Goal: Information Seeking & Learning: Learn about a topic

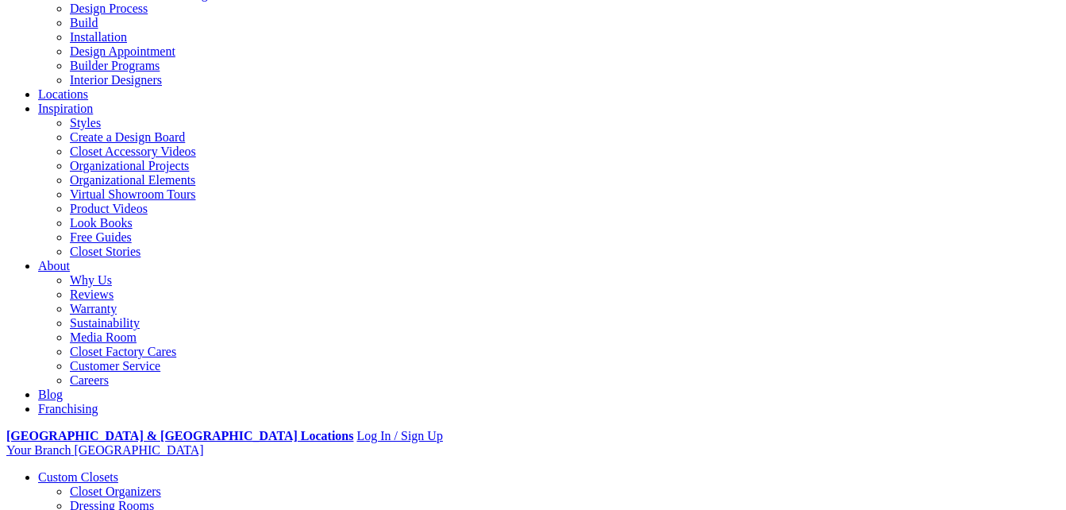
scroll to position [178, 0]
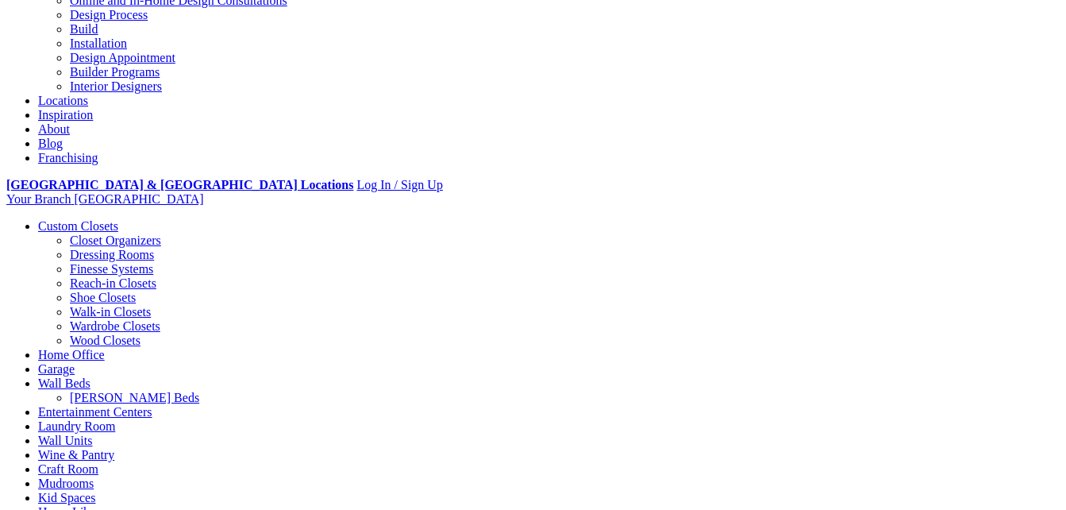
drag, startPoint x: 323, startPoint y: 228, endPoint x: 841, endPoint y: 275, distance: 519.8
drag, startPoint x: 322, startPoint y: 228, endPoint x: 604, endPoint y: 288, distance: 288.2
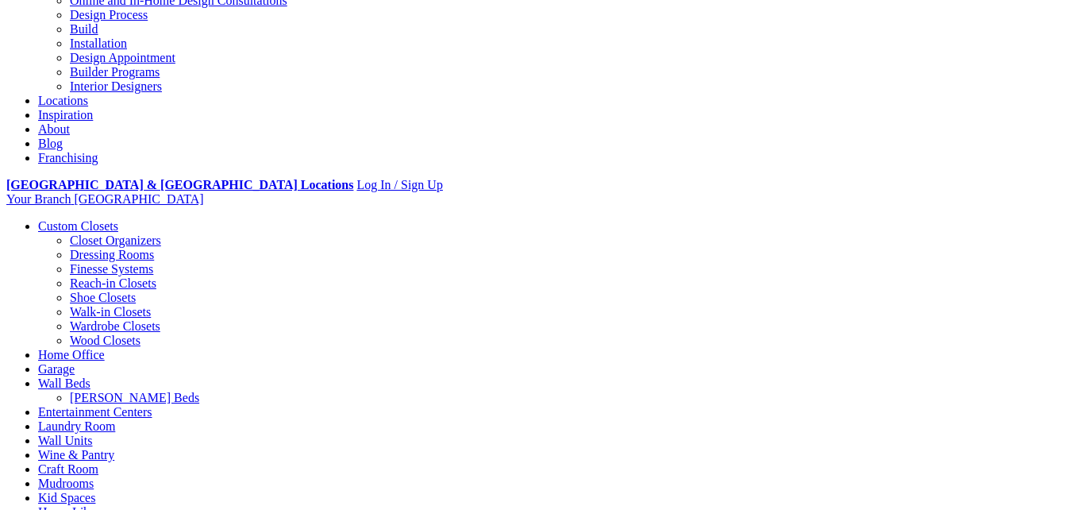
copy p "help people get organized in their homes by developing the perfect design solut…"
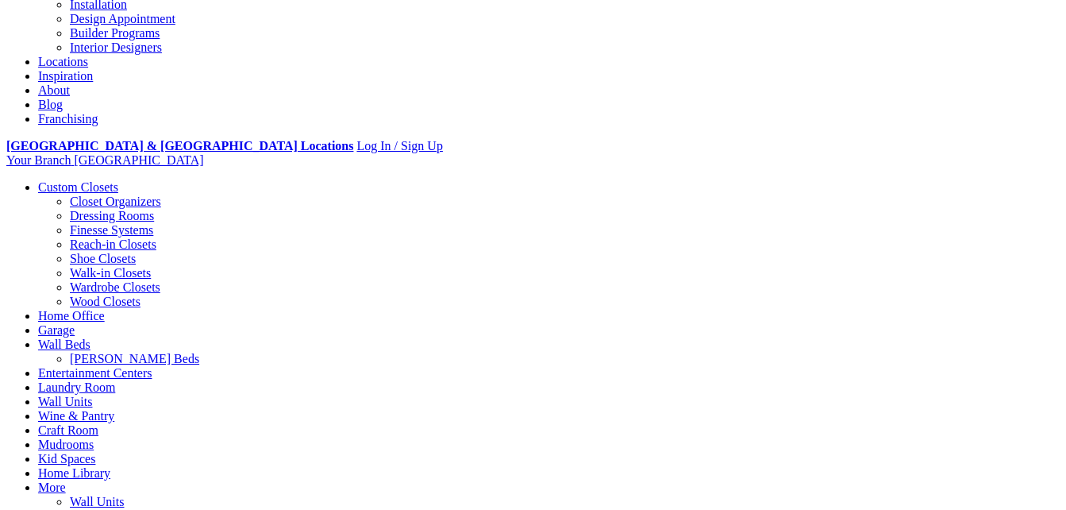
scroll to position [229, 0]
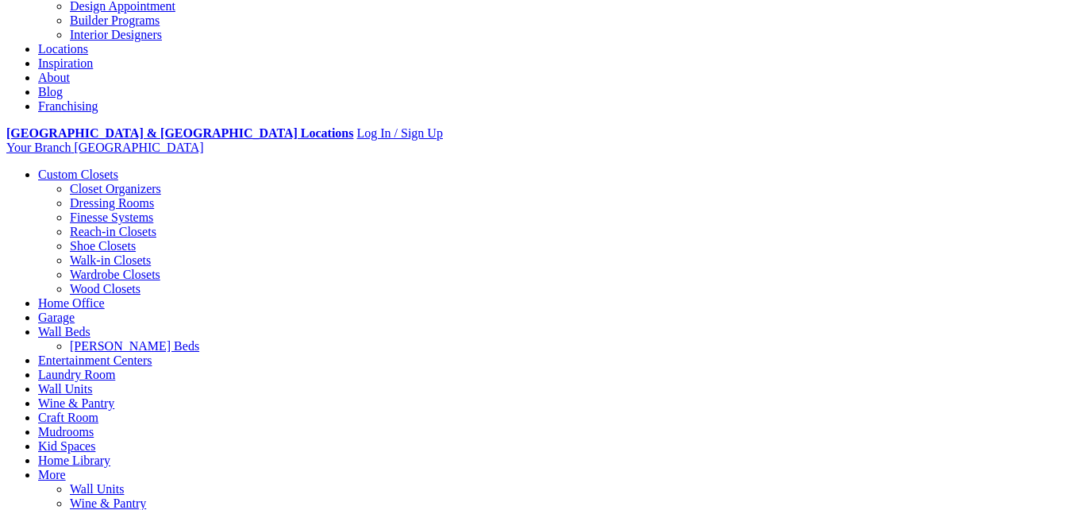
drag, startPoint x: 239, startPoint y: 266, endPoint x: 314, endPoint y: 311, distance: 87.3
copy p "This is an amazing career for people who are outgoing, creative, love working w…"
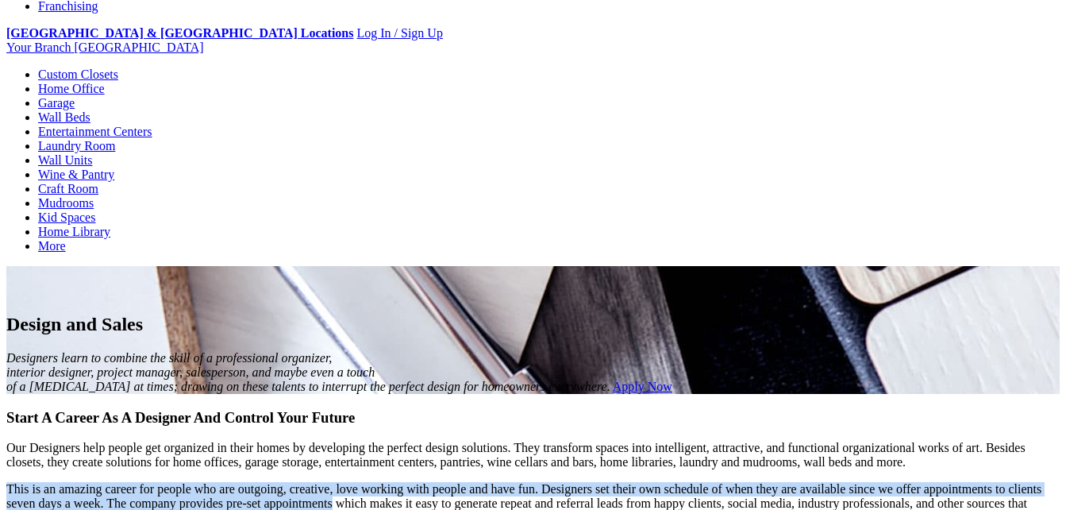
drag, startPoint x: 572, startPoint y: 305, endPoint x: 225, endPoint y: 270, distance: 349.5
click at [225, 409] on div "Start A Career As A Designer And Control Your Future Our Designers help people …" at bounding box center [532, 495] width 1053 height 172
copy p "This is an amazing career for people who are outgoing, creative, love working w…"
click at [210, 409] on div "Start A Career As A Designer And Control Your Future Our Designers help people …" at bounding box center [532, 495] width 1053 height 172
drag, startPoint x: 235, startPoint y: 264, endPoint x: 574, endPoint y: 307, distance: 341.8
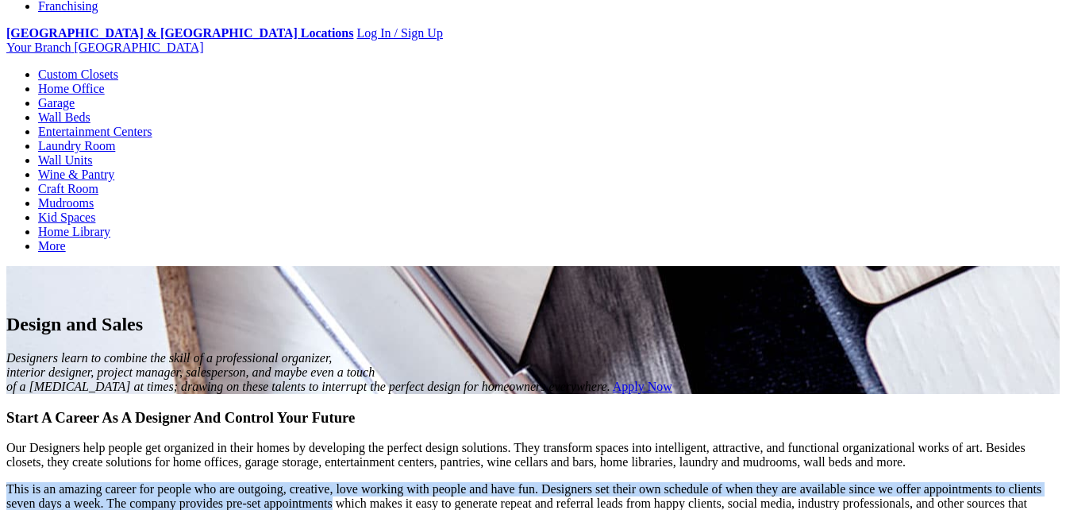
click at [574, 482] on p "This is an amazing career for people who are outgoing, creative, love working w…" at bounding box center [532, 503] width 1053 height 43
copy p "This is an amazing career for people who are outgoing, creative, love working w…"
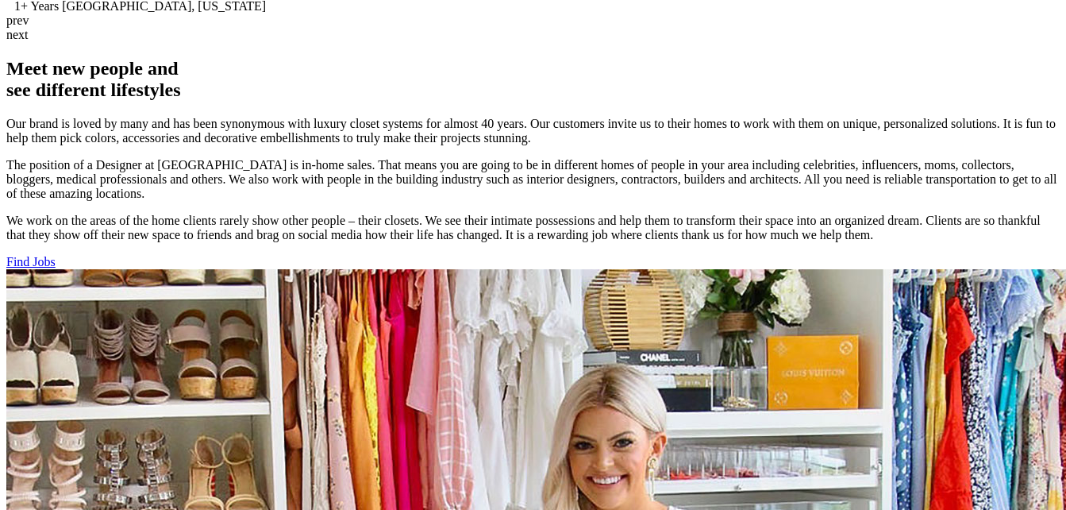
scroll to position [1107, 0]
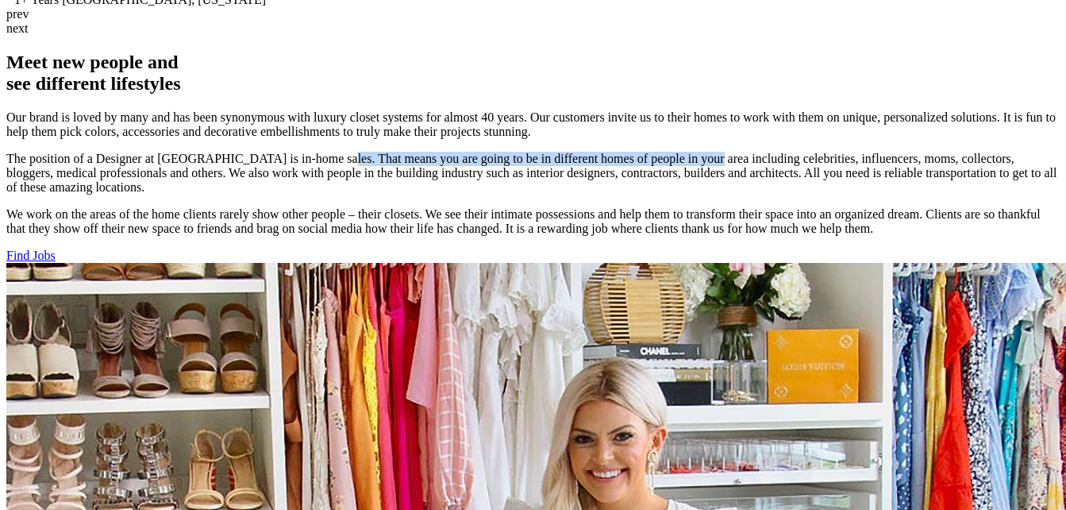
drag, startPoint x: 426, startPoint y: 201, endPoint x: 344, endPoint y: 210, distance: 82.3
click at [344, 195] on p "The position of a Designer at [GEOGRAPHIC_DATA] is in-home sales. That means yo…" at bounding box center [532, 173] width 1053 height 43
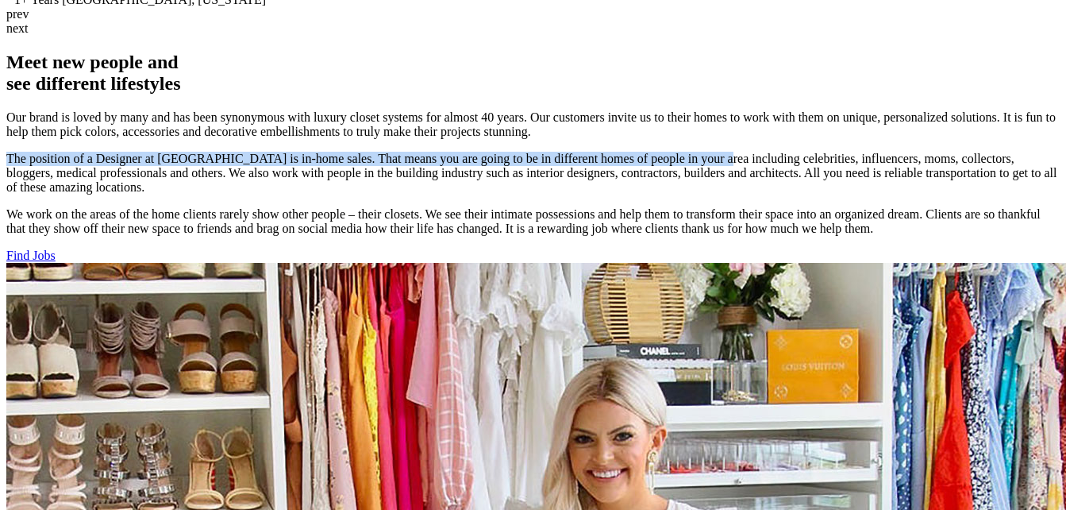
drag, startPoint x: 356, startPoint y: 217, endPoint x: 71, endPoint y: 203, distance: 285.3
click at [71, 203] on div "Meet new people and see different lifestyles Our brand is loved by many and has…" at bounding box center [532, 157] width 1053 height 211
copy p "The position of a Designer at [GEOGRAPHIC_DATA] is in-home sales. That means yo…"
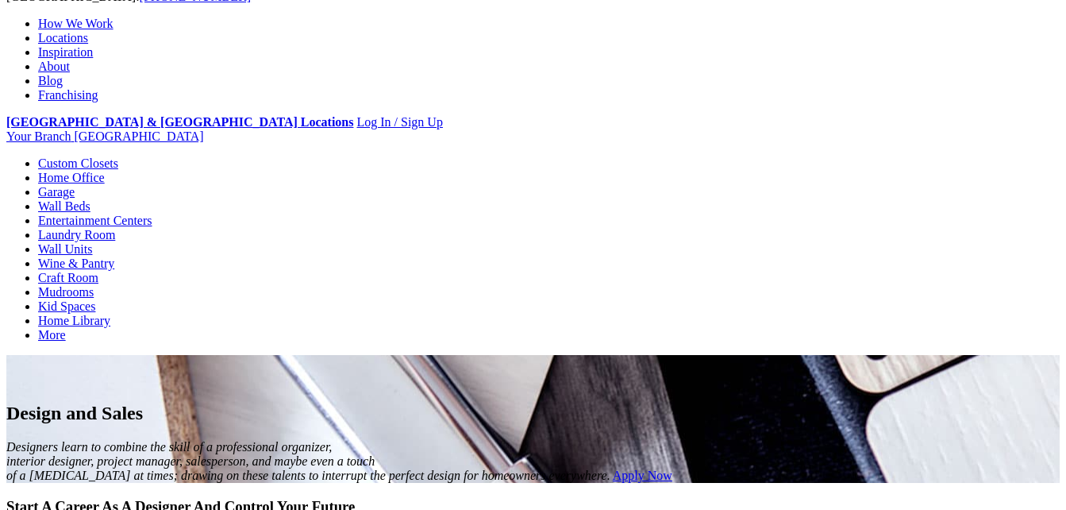
scroll to position [148, 0]
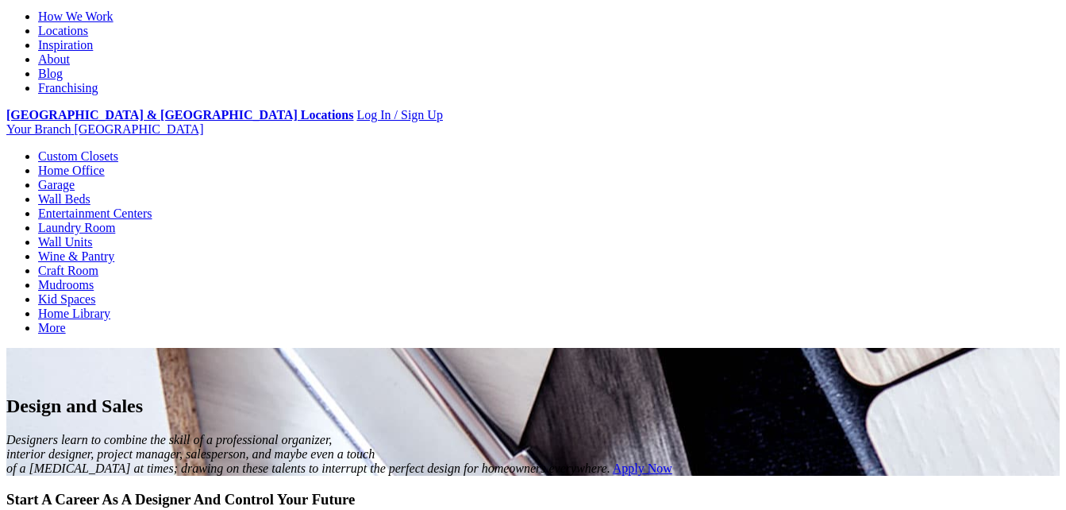
drag, startPoint x: 236, startPoint y: 256, endPoint x: 618, endPoint y: 318, distance: 387.5
copy p "Our Designers help people get organized in their homes by developing the perfec…"
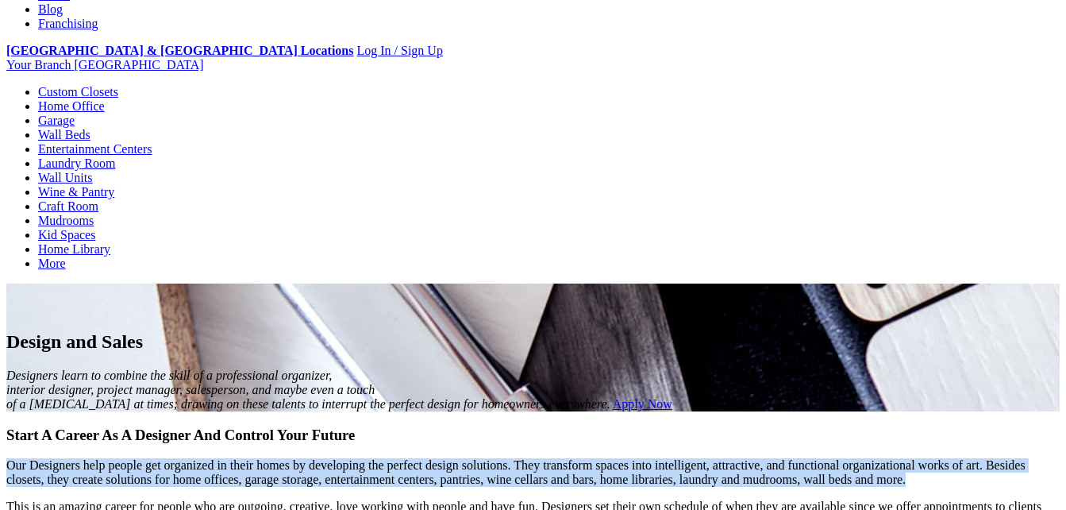
scroll to position [218, 0]
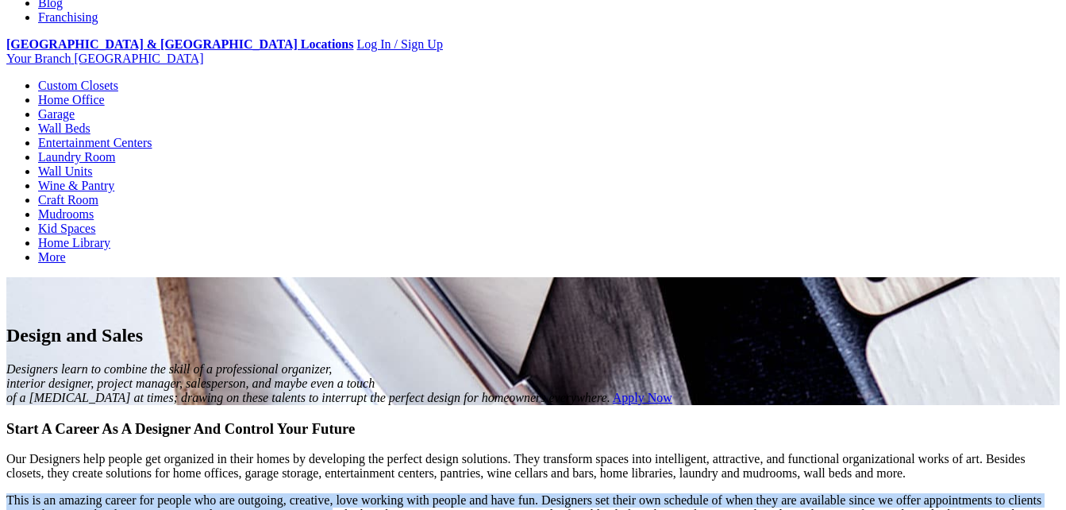
drag, startPoint x: 572, startPoint y: 318, endPoint x: 220, endPoint y: 280, distance: 353.7
click at [220, 420] on div "Start A Career As A Designer And Control Your Future Our Designers help people …" at bounding box center [532, 506] width 1053 height 172
copy p "This is an amazing career for people who are outgoing, creative, love working w…"
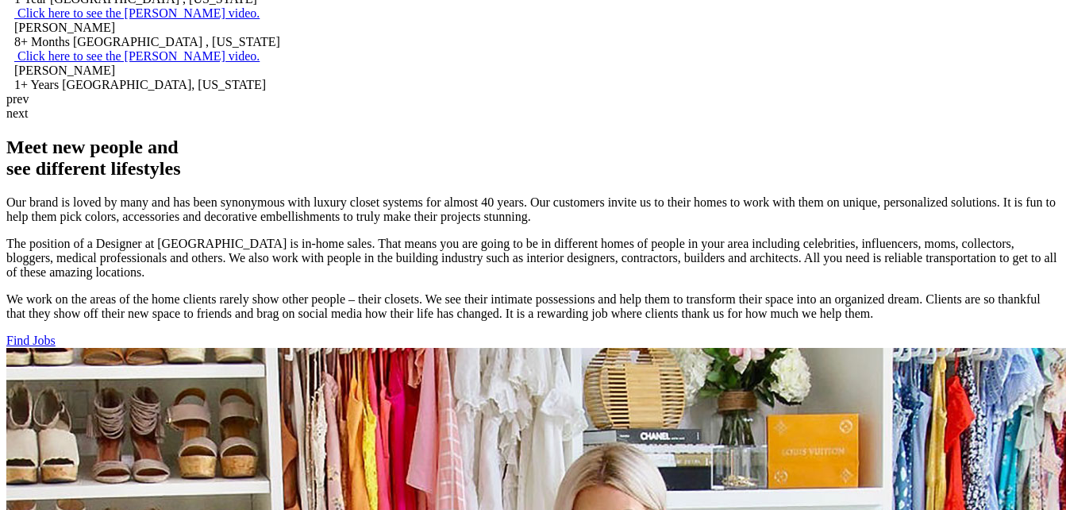
scroll to position [0, 0]
